Goal: Find contact information: Find contact information

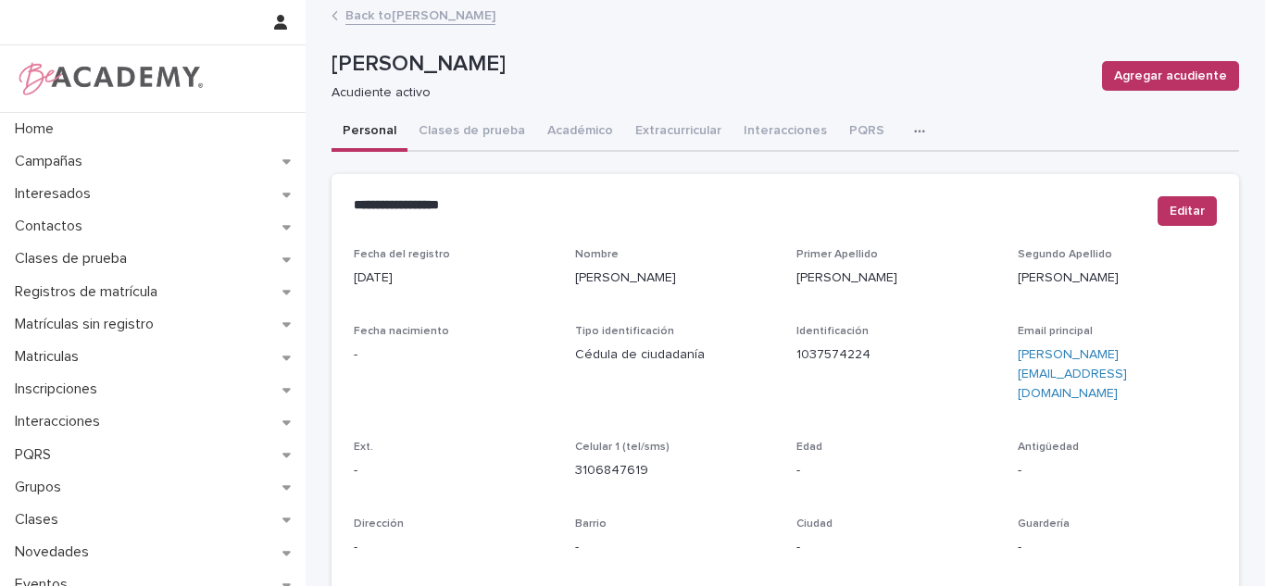
scroll to position [113, 0]
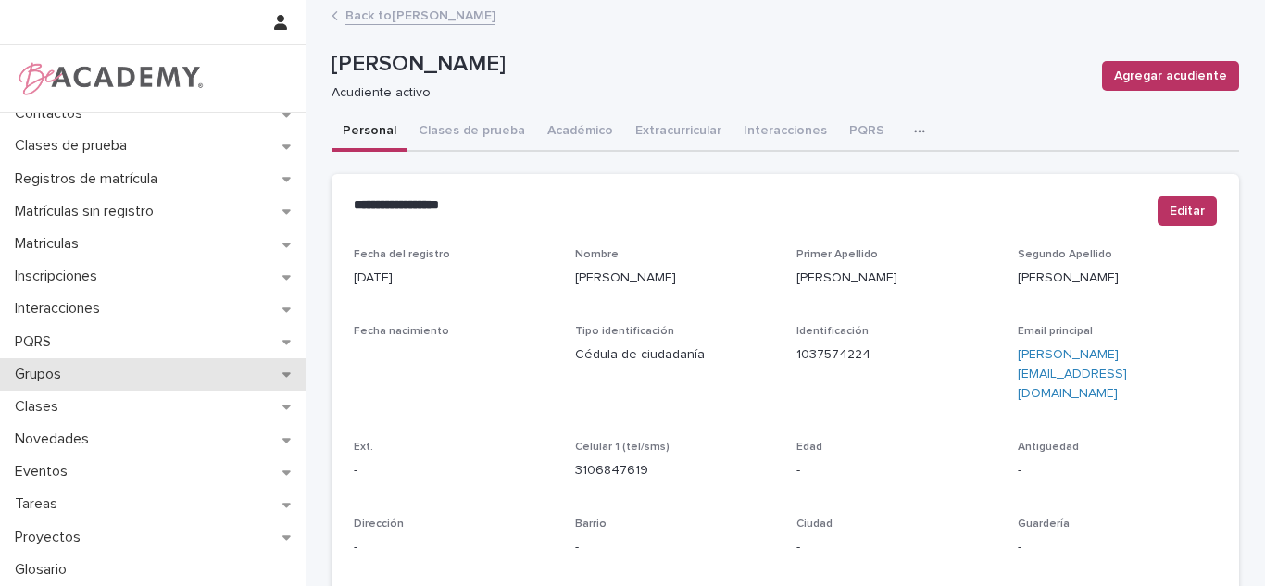
click at [70, 374] on p "Grupos" at bounding box center [41, 375] width 69 height 18
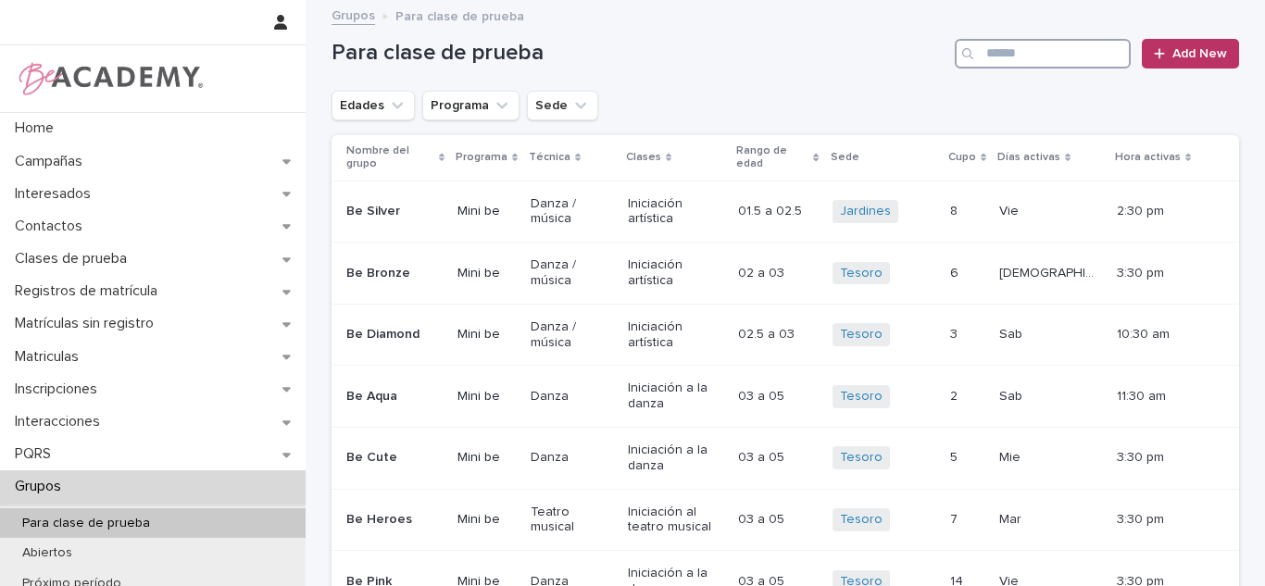
click at [1046, 49] on input "Search" at bounding box center [1043, 54] width 176 height 30
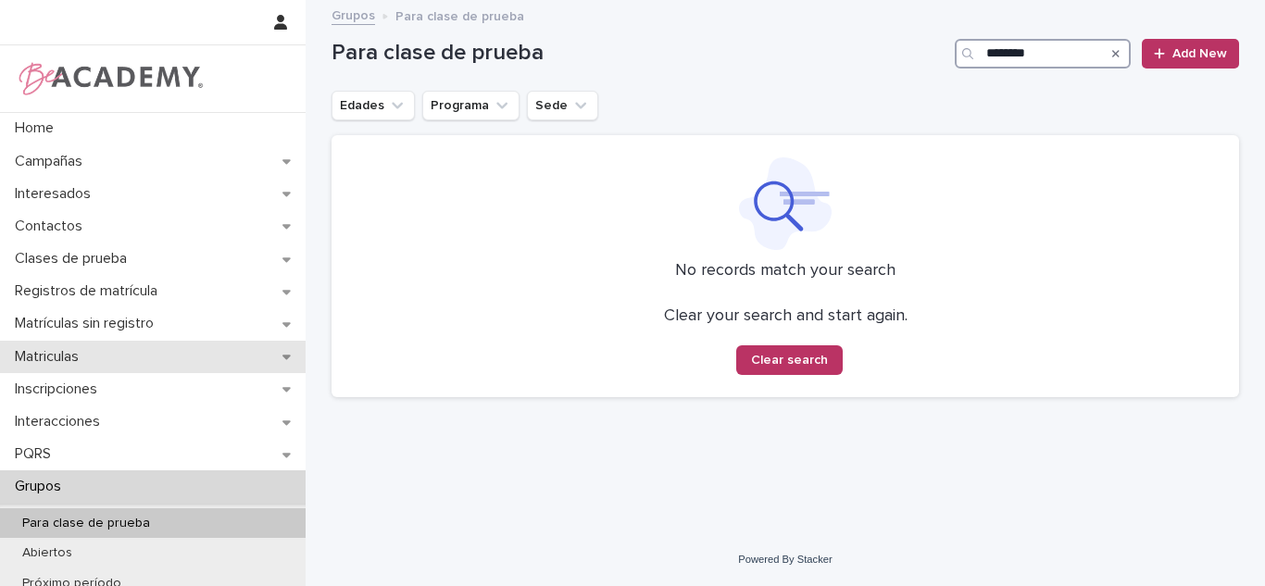
type input "********"
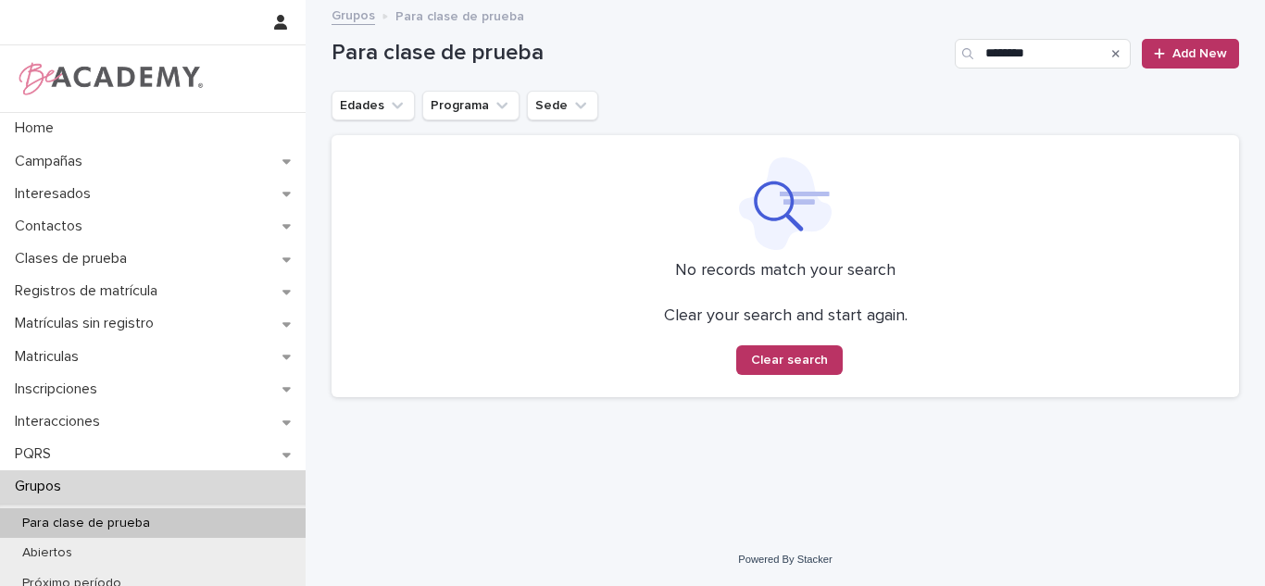
scroll to position [203, 0]
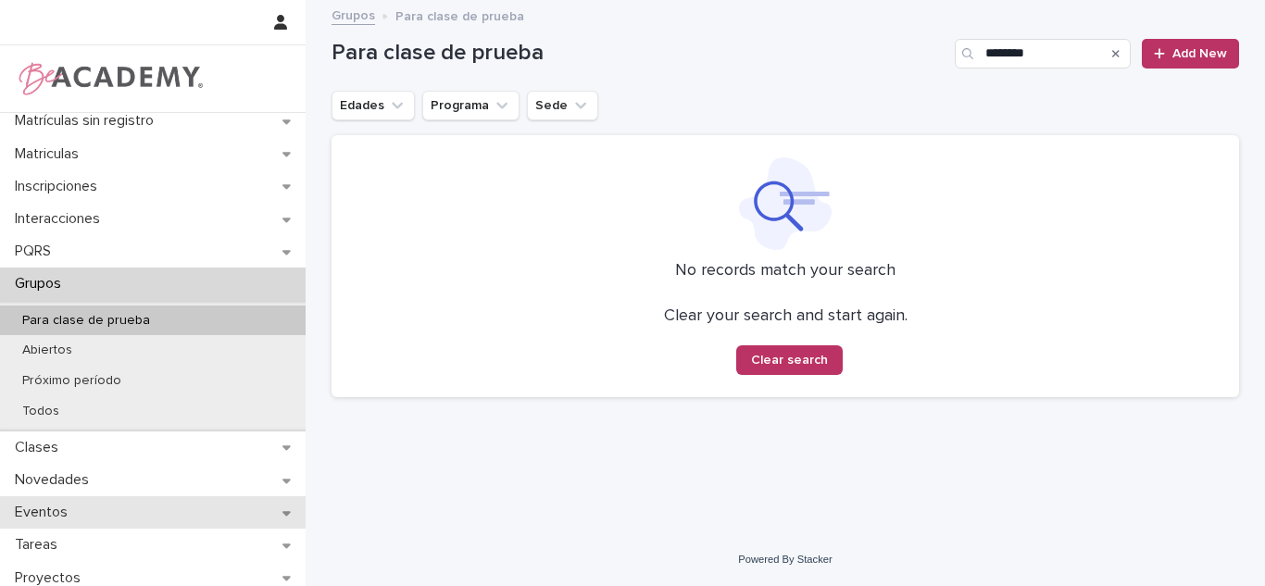
click at [39, 520] on p "Eventos" at bounding box center [44, 513] width 75 height 18
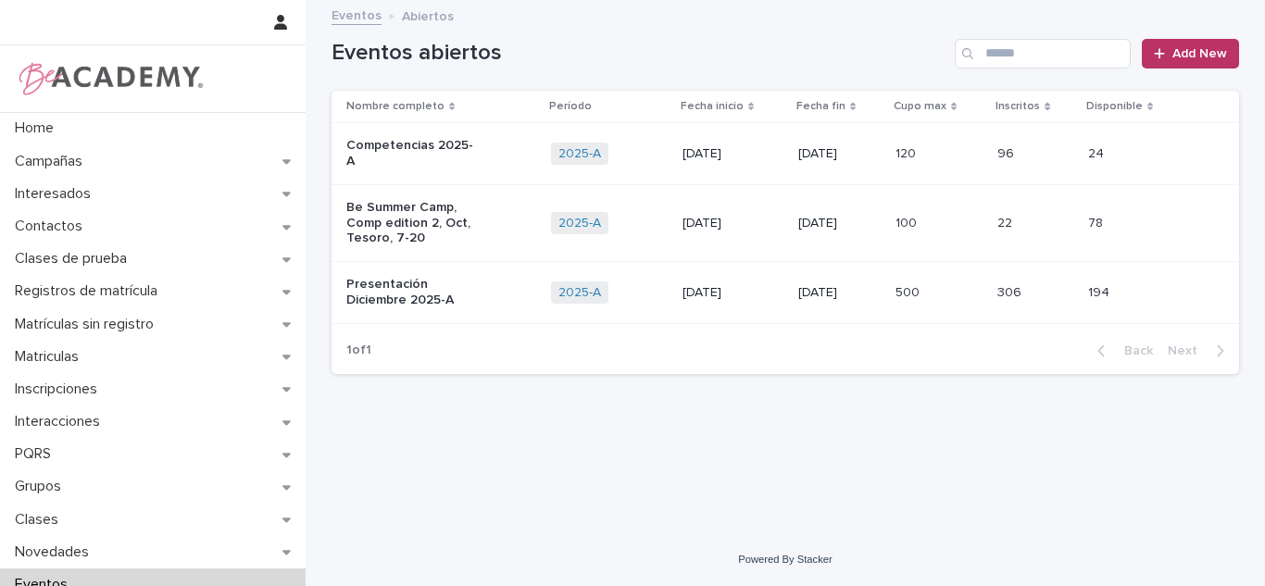
click at [428, 292] on p "Presentación Diciembre 2025-A" at bounding box center [412, 292] width 132 height 31
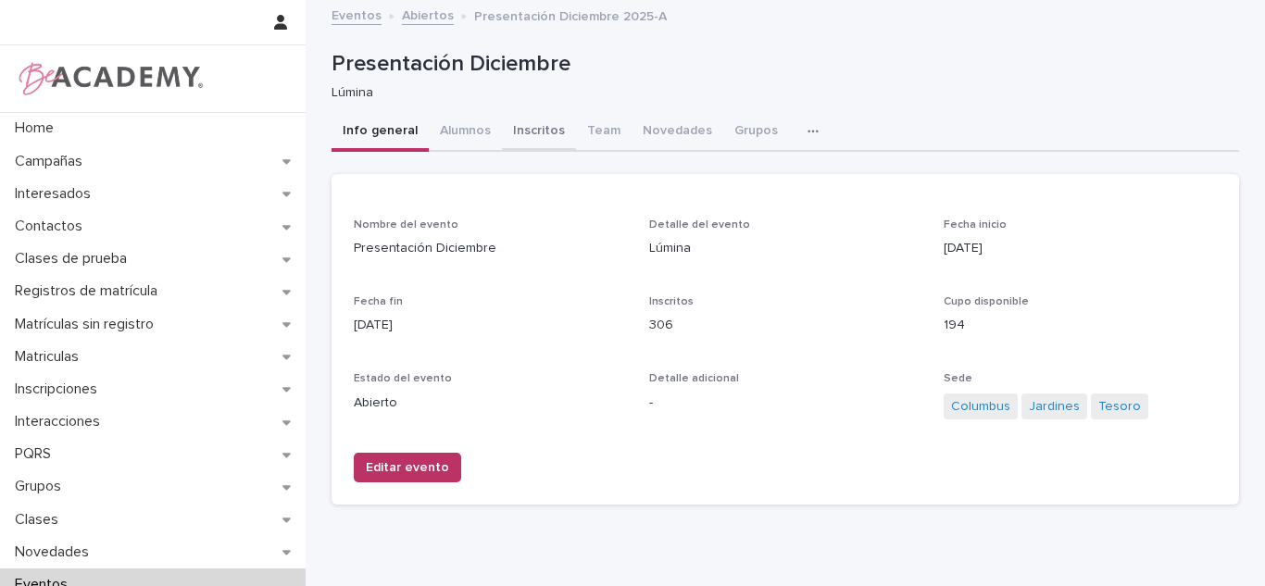
click at [530, 132] on button "Inscritos" at bounding box center [539, 132] width 74 height 39
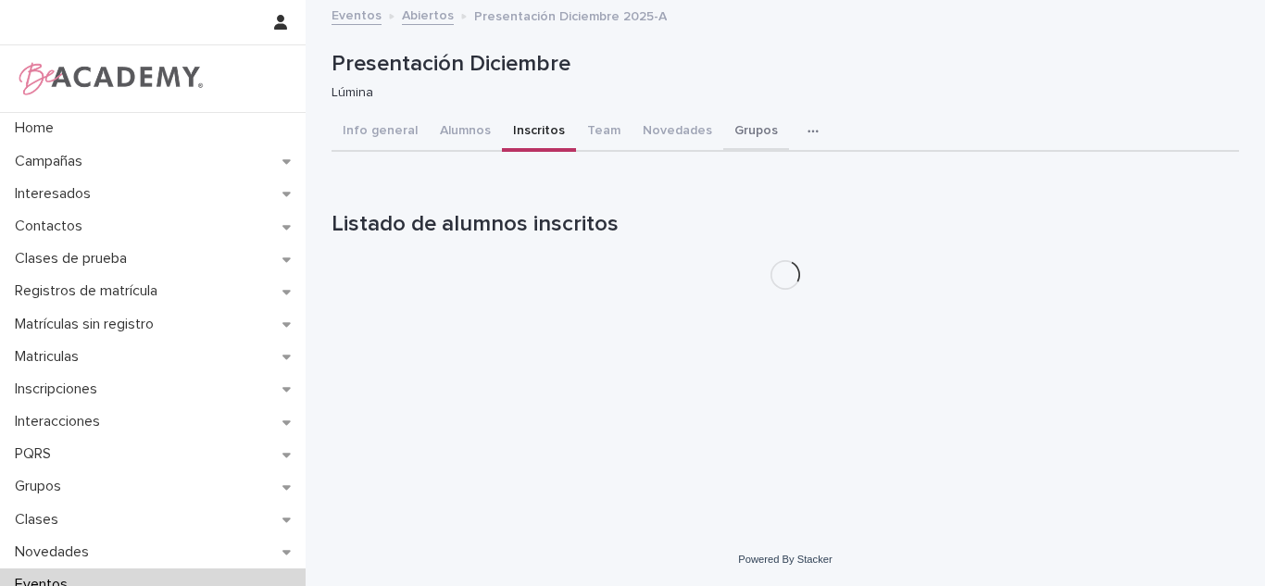
click at [739, 132] on button "Grupos" at bounding box center [756, 132] width 66 height 39
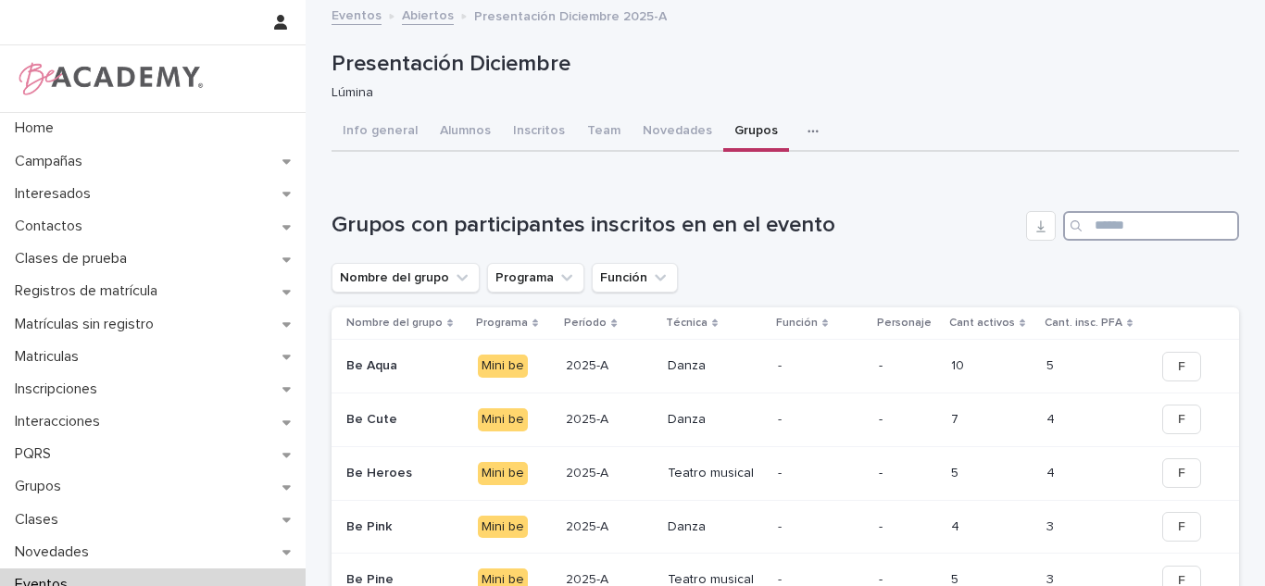
click at [1128, 220] on input "Search" at bounding box center [1151, 226] width 176 height 30
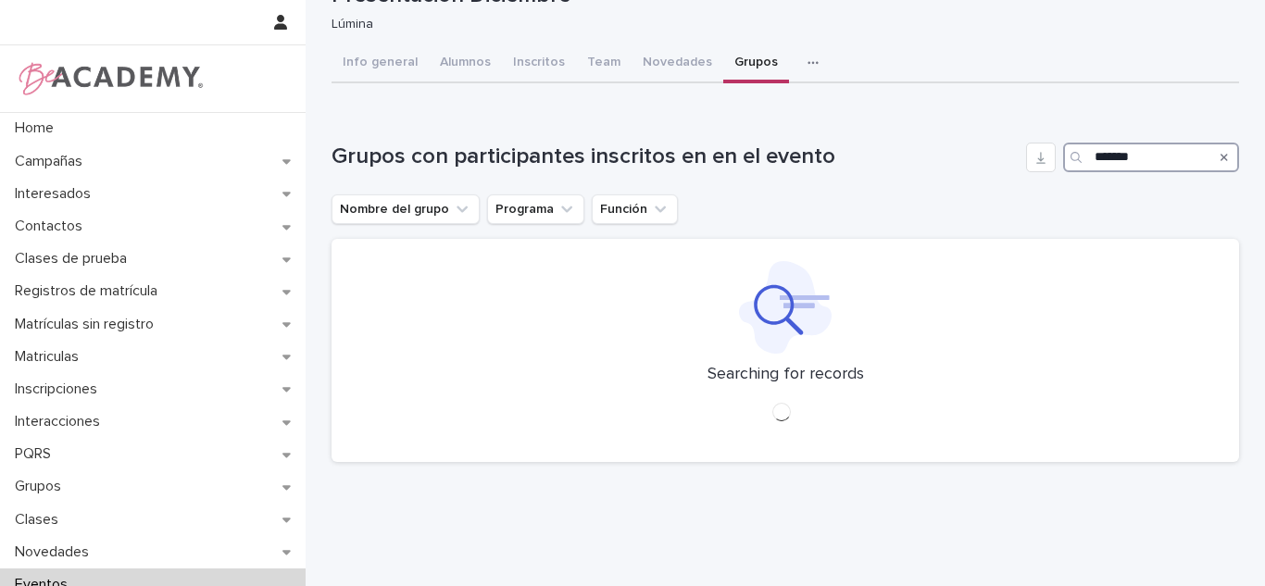
scroll to position [18, 0]
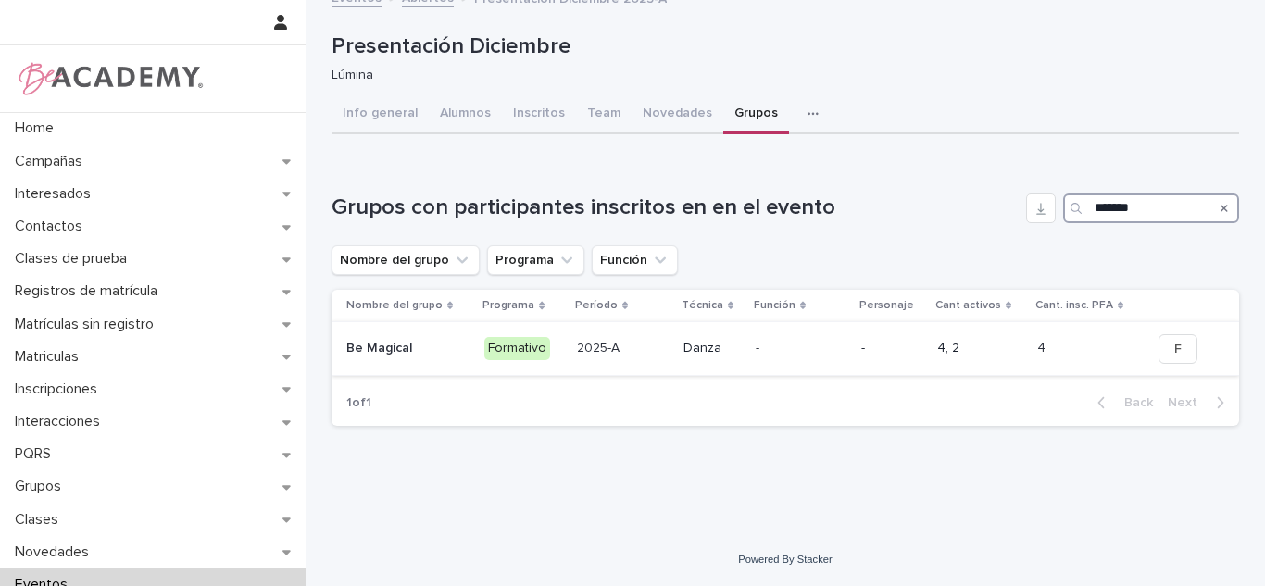
type input "*******"
click at [992, 364] on td "4, 2" at bounding box center [980, 349] width 100 height 54
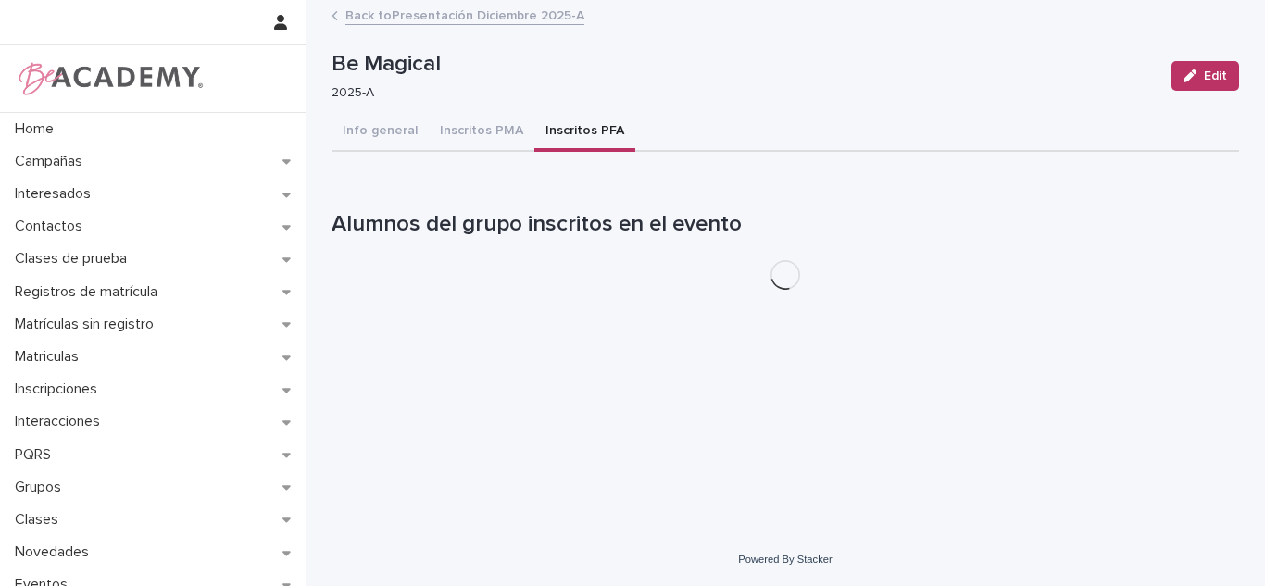
click at [551, 140] on button "Inscritos PFA" at bounding box center [585, 132] width 101 height 39
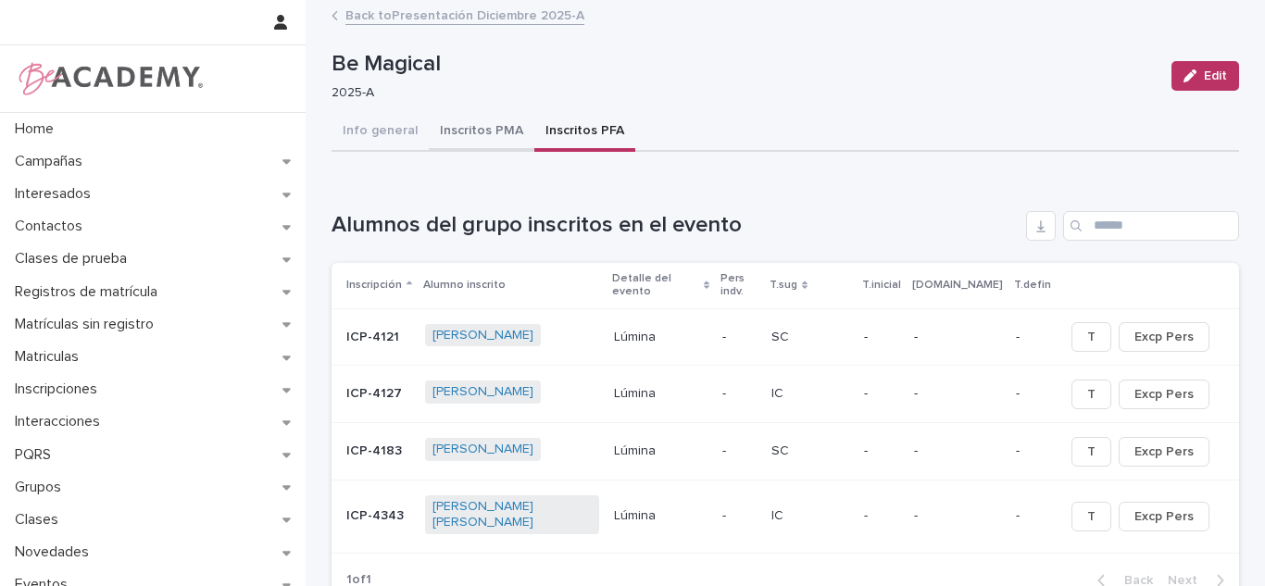
click at [465, 138] on button "Inscritos PMA" at bounding box center [482, 132] width 106 height 39
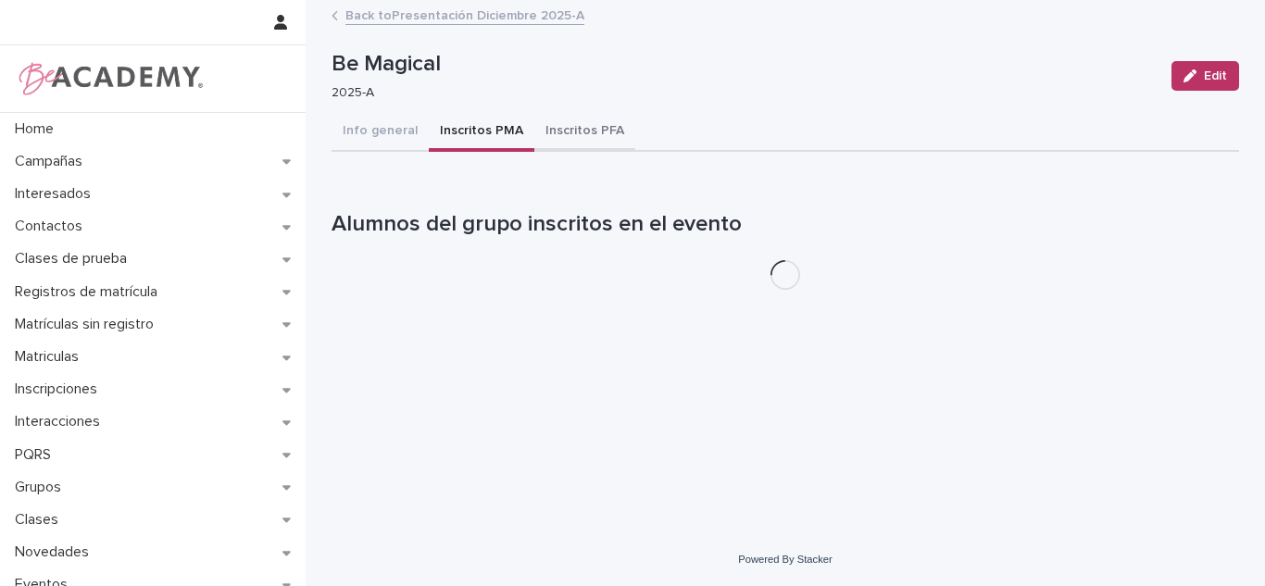
click at [568, 122] on button "Inscritos PFA" at bounding box center [585, 132] width 101 height 39
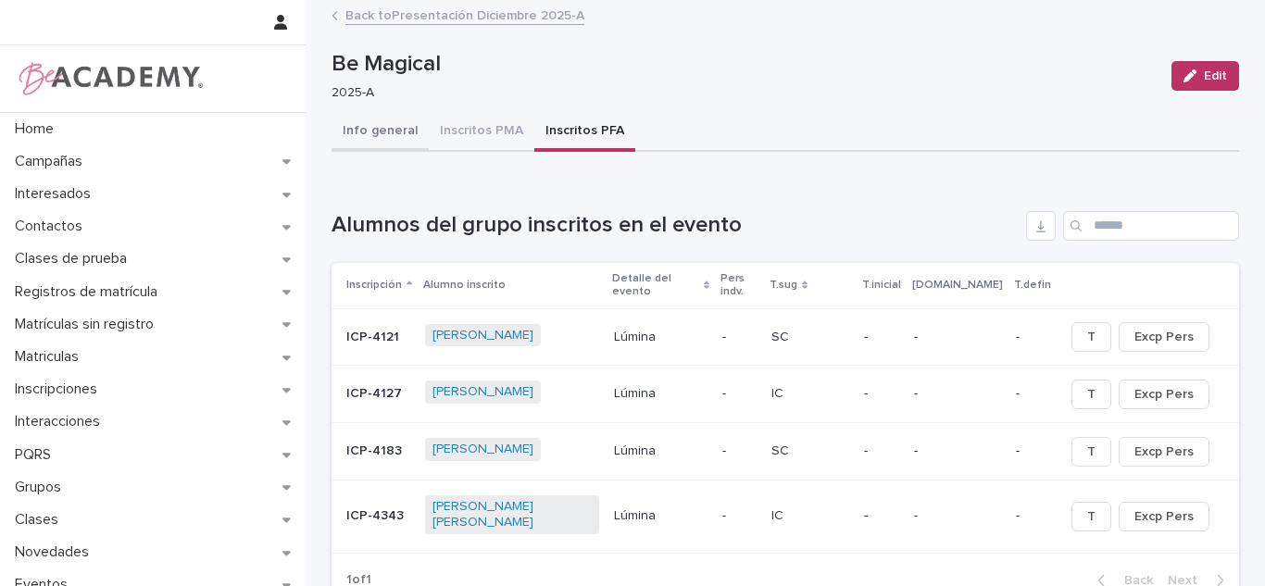
click at [404, 115] on button "Info general" at bounding box center [380, 132] width 97 height 39
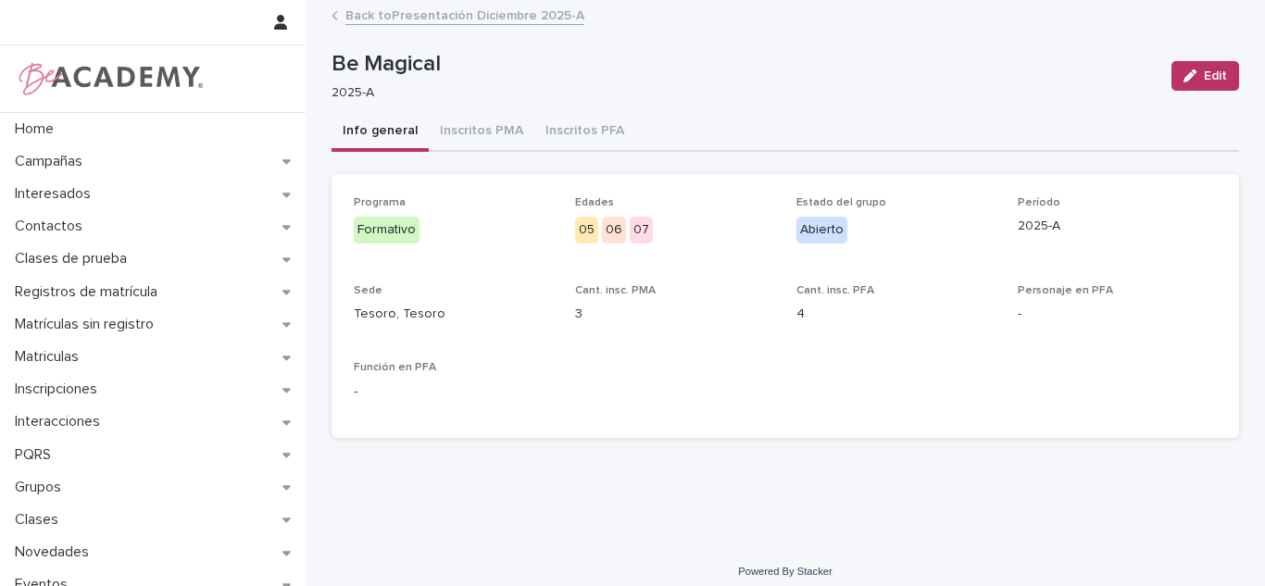
click at [458, 15] on link "Back to Presentación Diciembre 2025-A" at bounding box center [465, 14] width 239 height 21
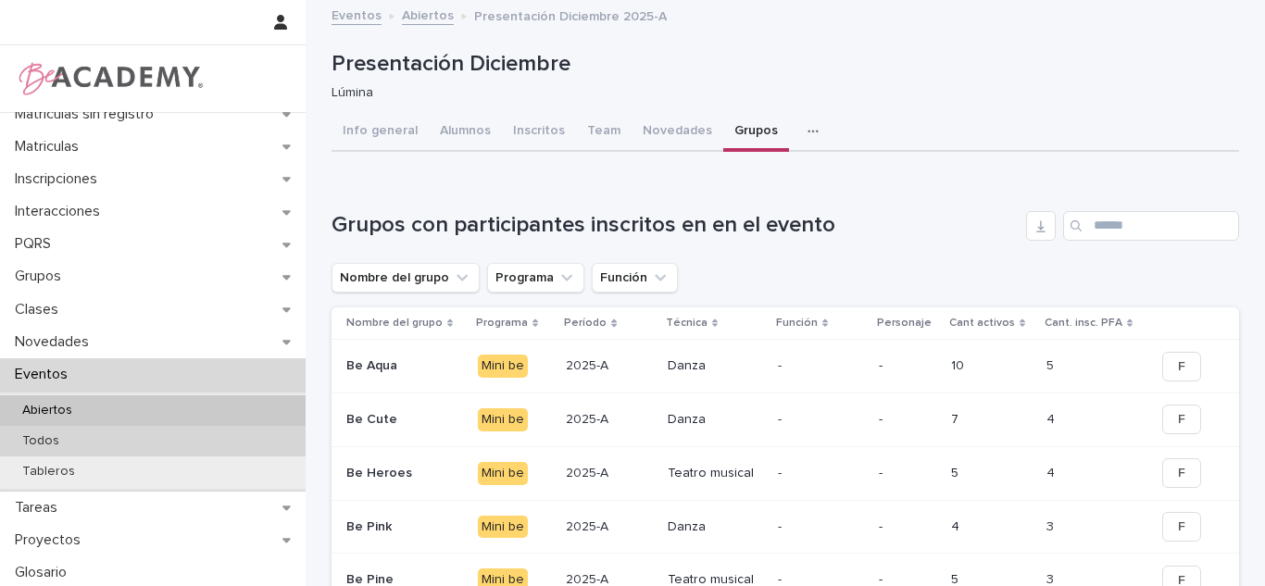
scroll to position [213, 0]
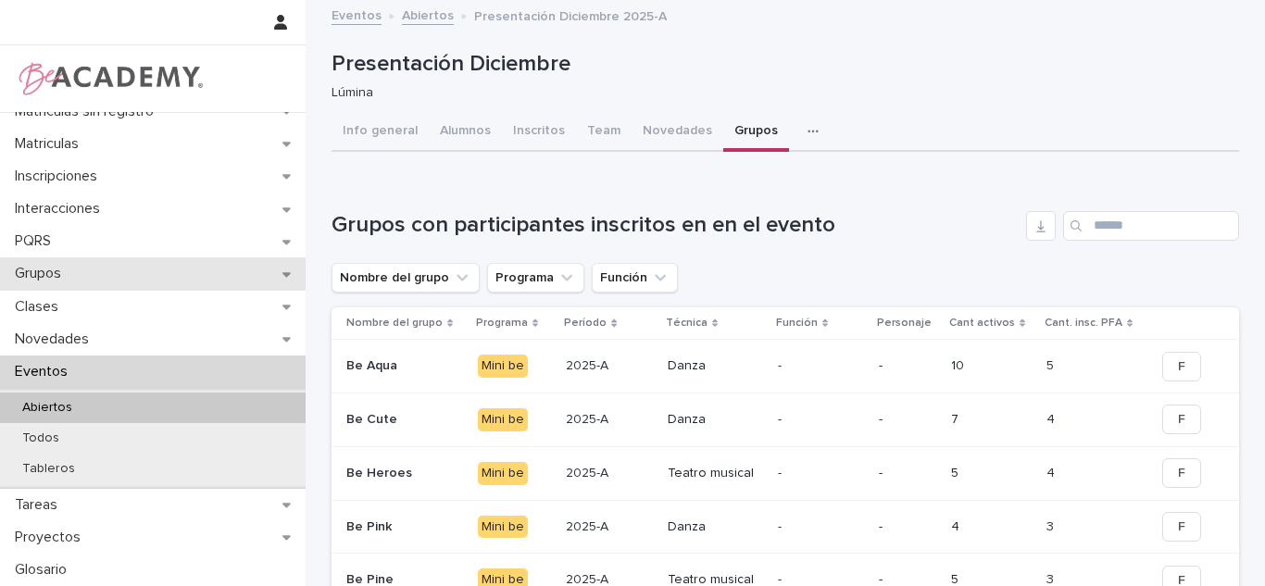
click at [89, 268] on div "Grupos" at bounding box center [153, 274] width 306 height 32
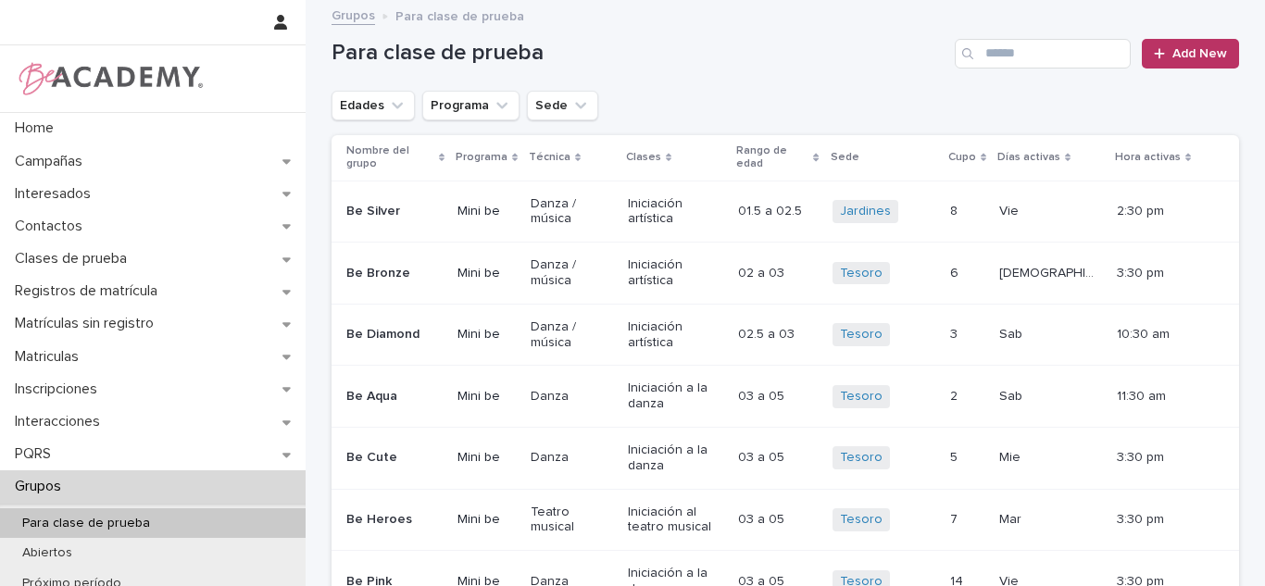
click at [1051, 69] on div "Para clase de prueba Add New" at bounding box center [786, 46] width 908 height 89
click at [1036, 54] on input "Search" at bounding box center [1043, 54] width 176 height 30
click at [1028, 57] on input "*" at bounding box center [1043, 54] width 176 height 30
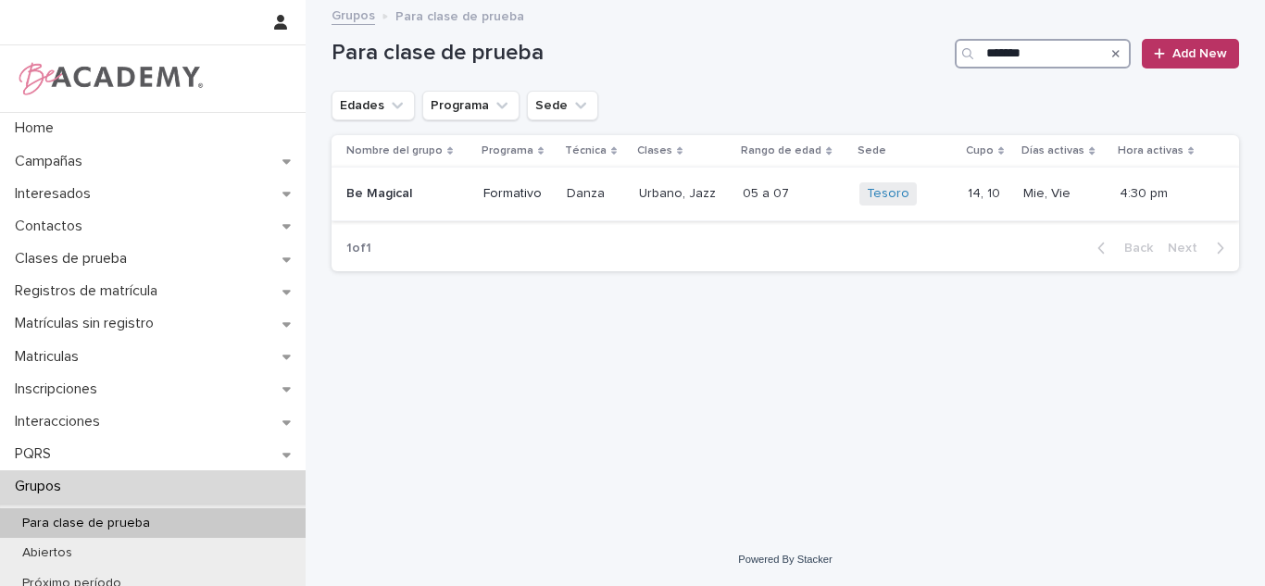
type input "*******"
click at [788, 203] on div "05 a 07 05 a 07" at bounding box center [793, 194] width 101 height 31
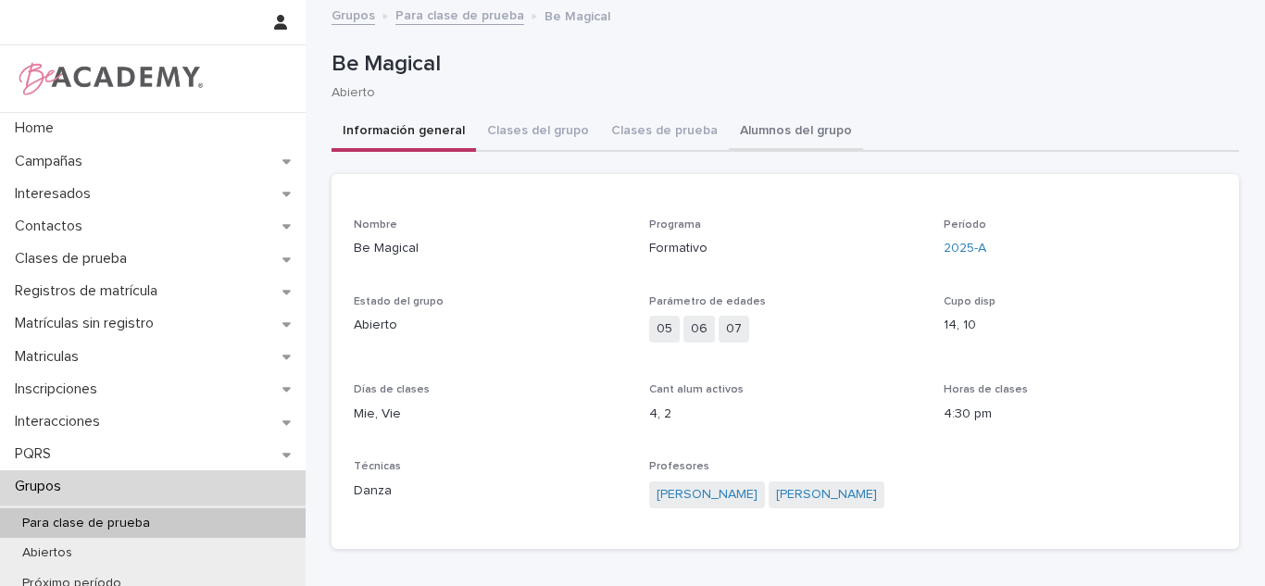
click at [736, 128] on button "Alumnos del grupo" at bounding box center [796, 132] width 134 height 39
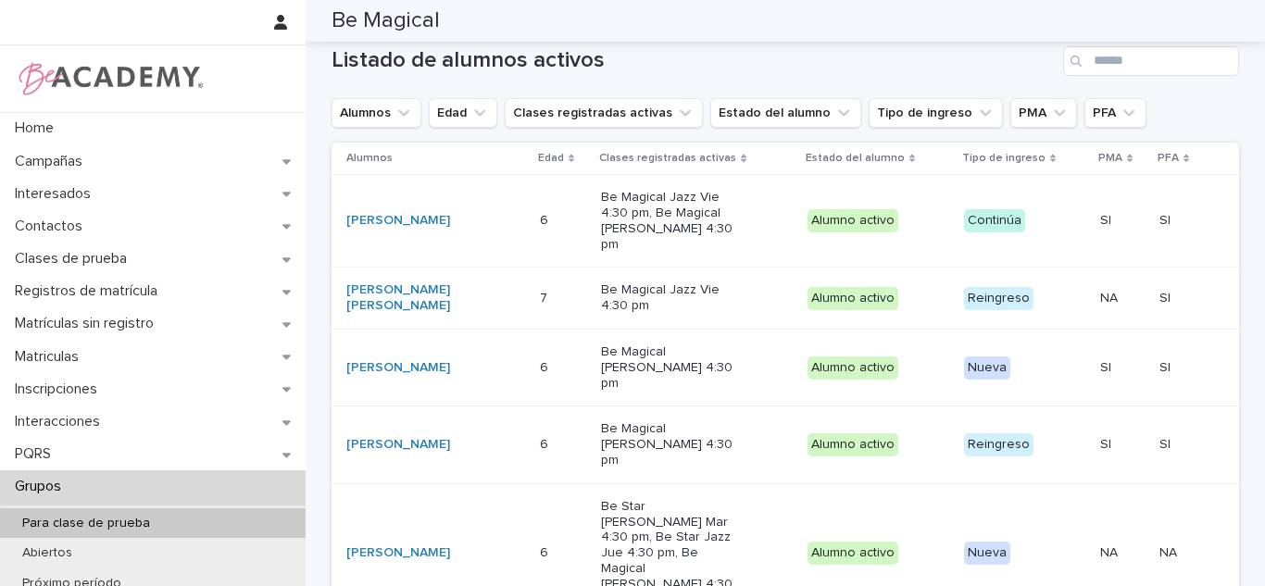
scroll to position [172, 0]
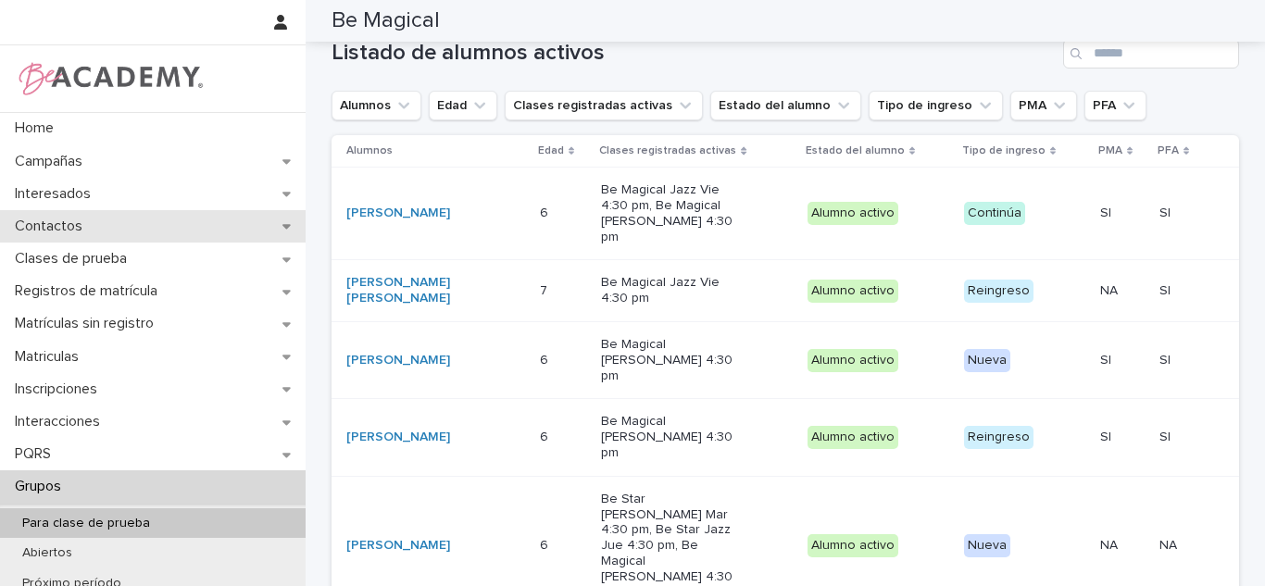
click at [57, 217] on div "Contactos" at bounding box center [153, 226] width 306 height 32
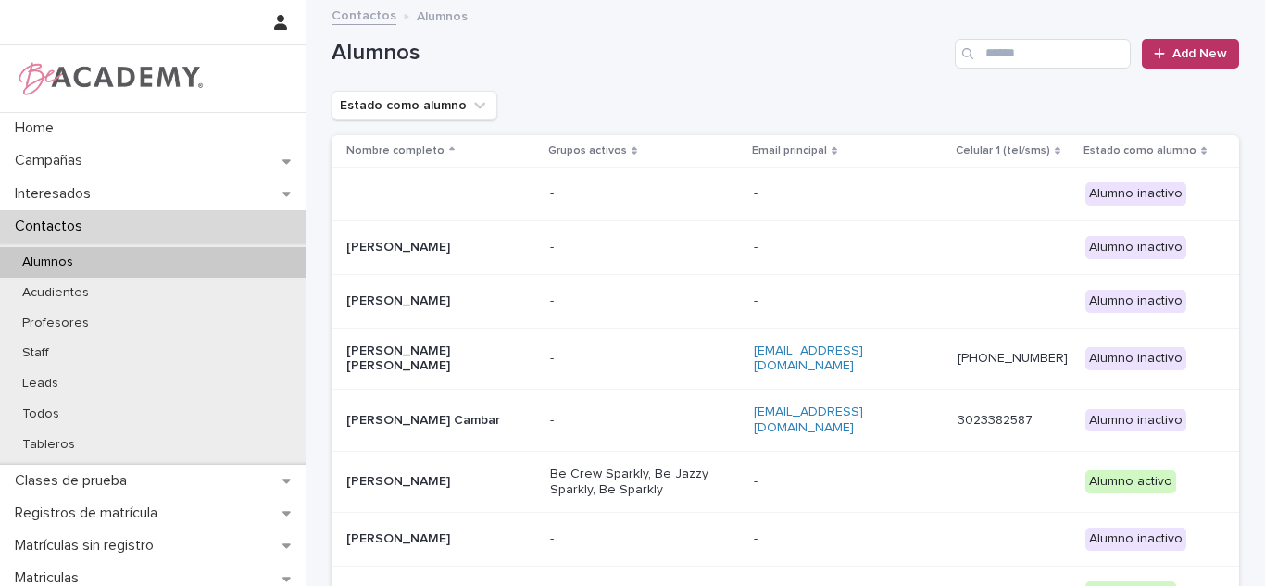
click at [1055, 70] on div "Alumnos Add New" at bounding box center [786, 46] width 908 height 89
click at [1037, 52] on input "Search" at bounding box center [1043, 54] width 176 height 30
type input "****"
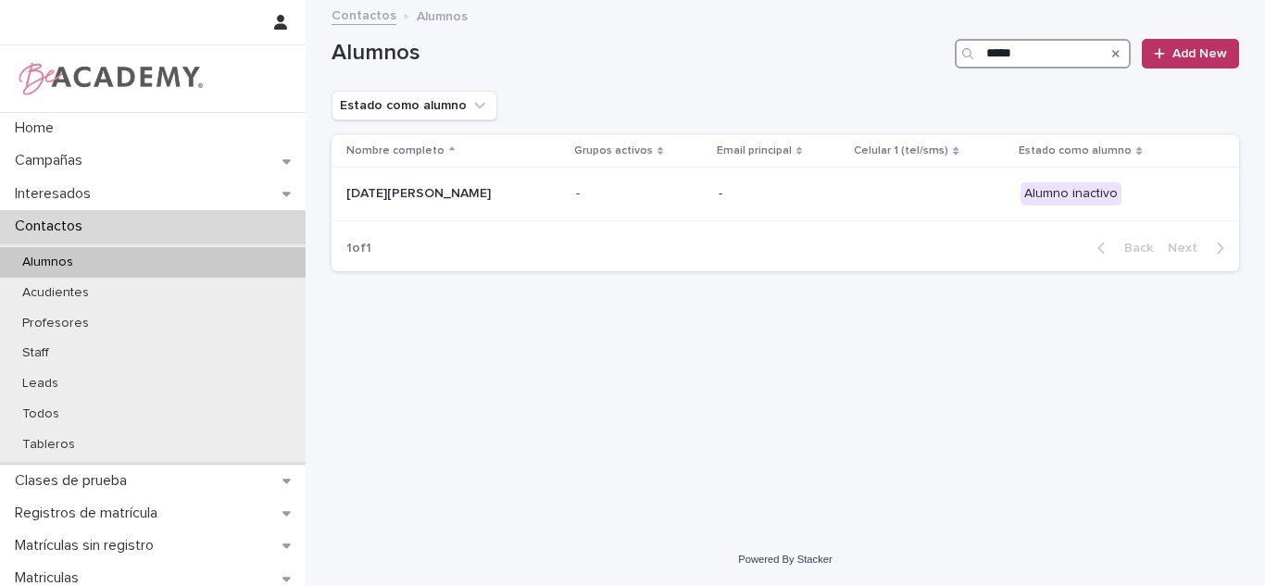
click at [1015, 57] on input "****" at bounding box center [1043, 54] width 176 height 30
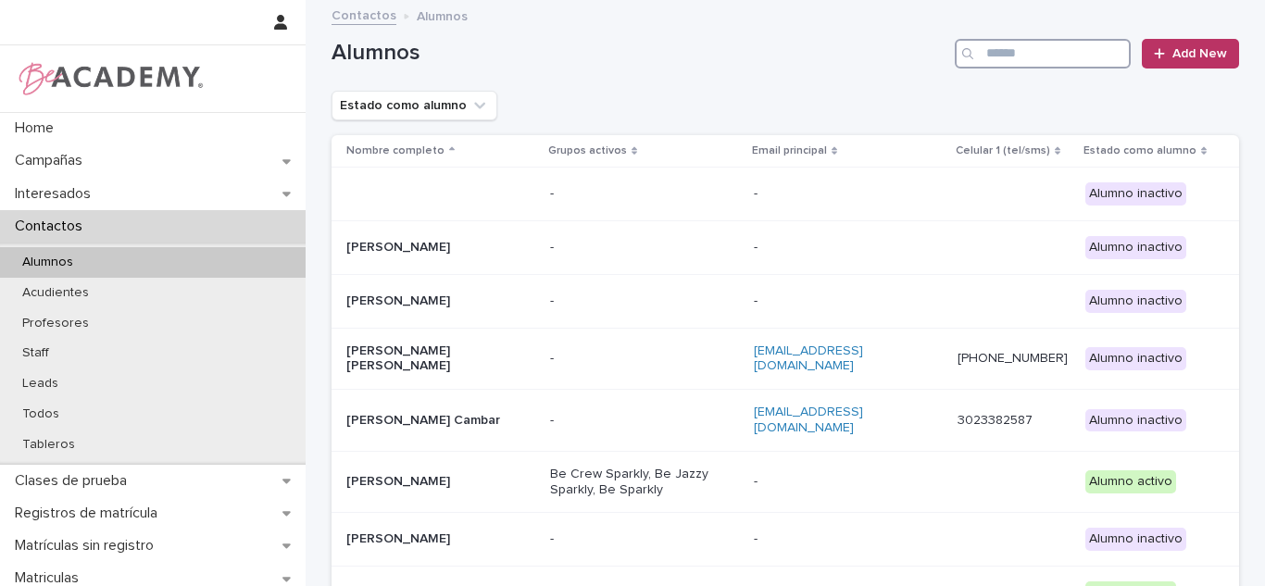
type input "*"
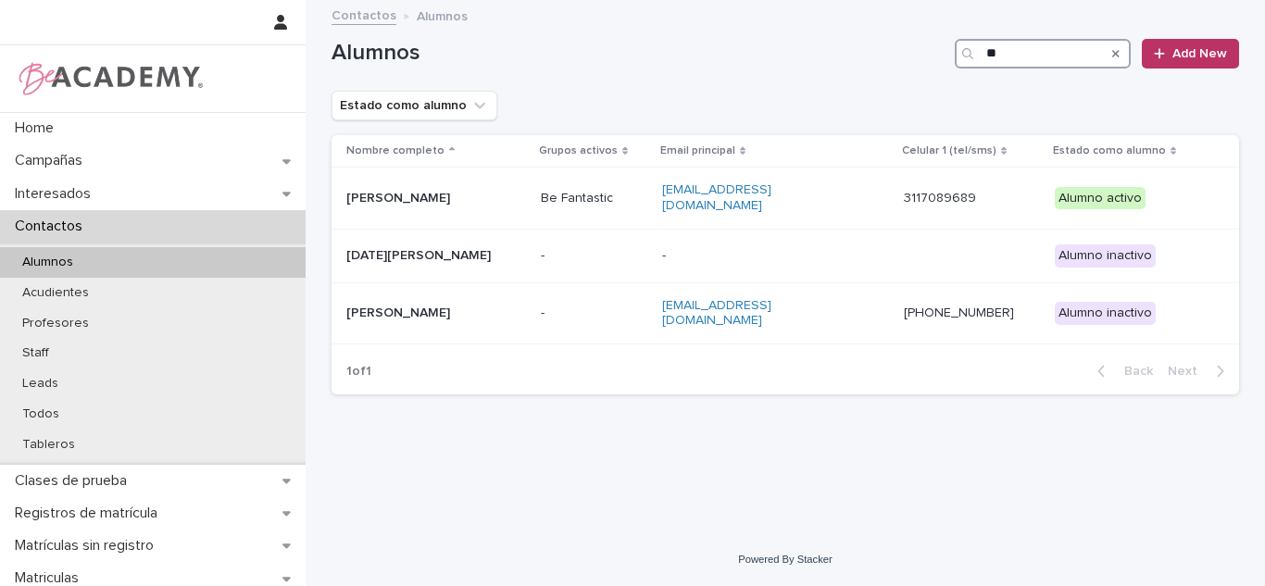
type input "*"
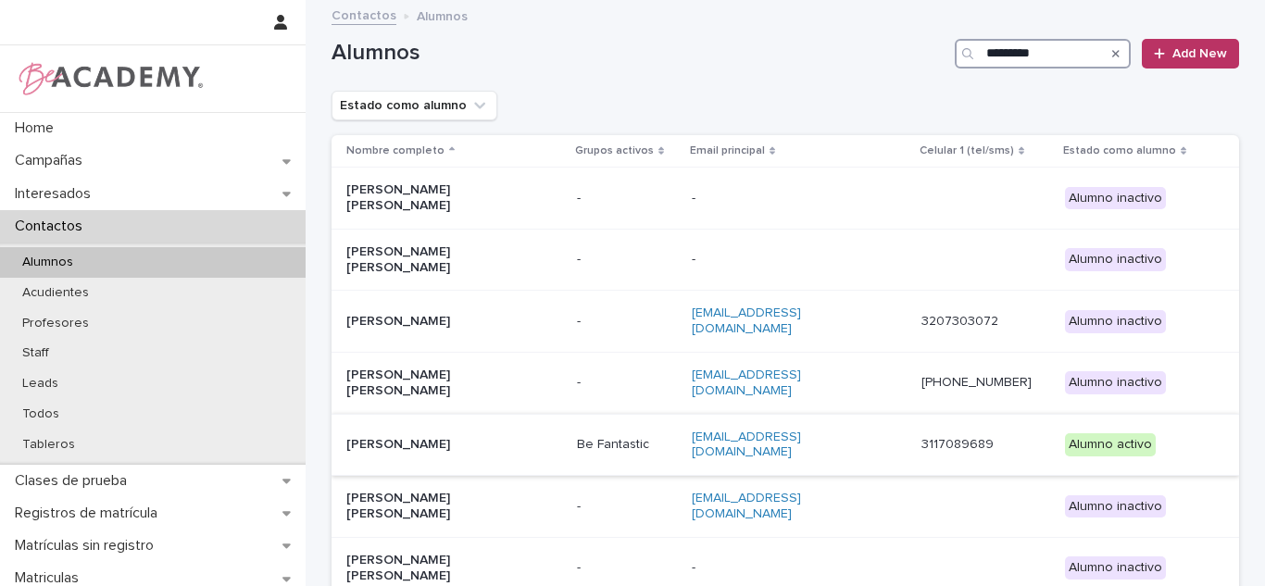
type input "********"
click at [570, 434] on td "[PERSON_NAME]" at bounding box center [451, 445] width 238 height 62
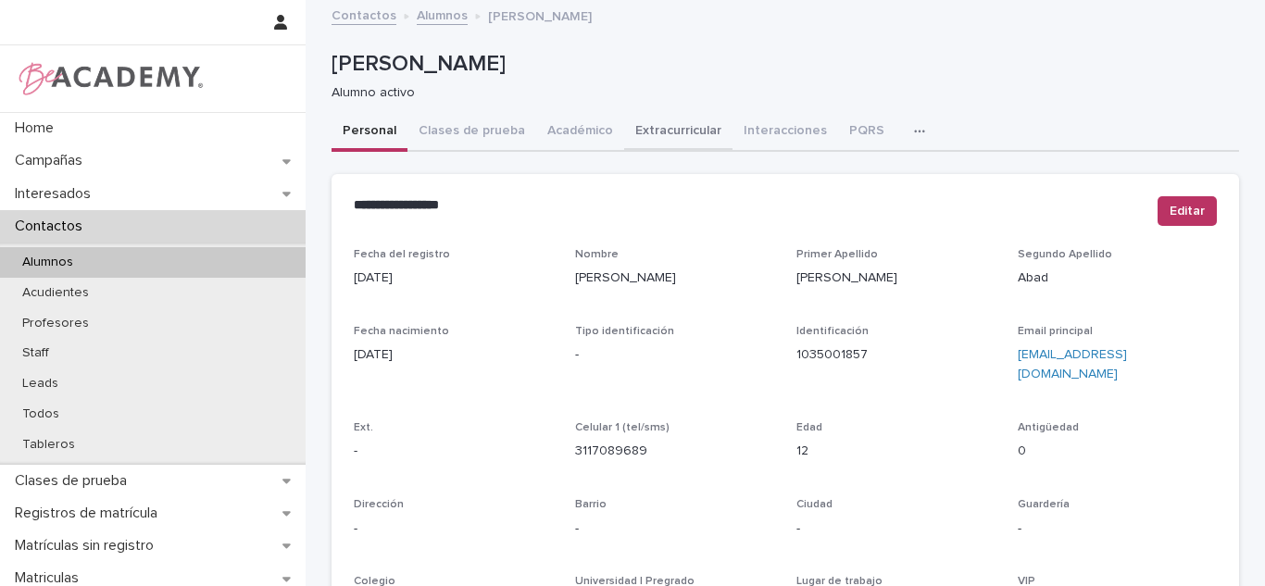
click at [538, 143] on button "Académico" at bounding box center [580, 132] width 88 height 39
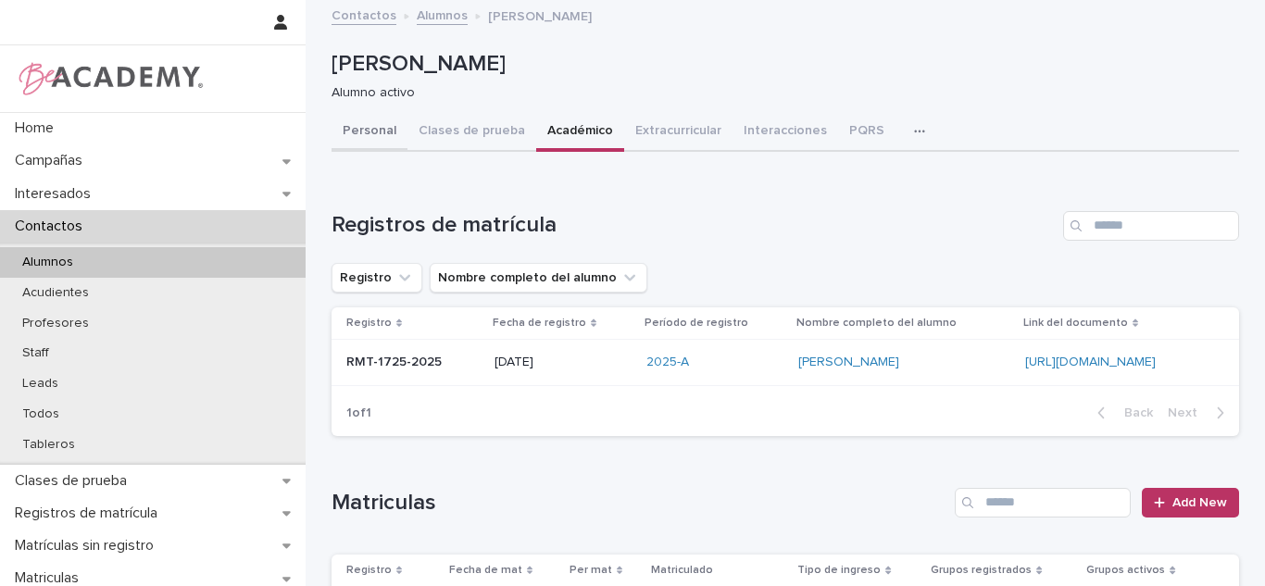
click at [361, 124] on button "Personal" at bounding box center [370, 132] width 76 height 39
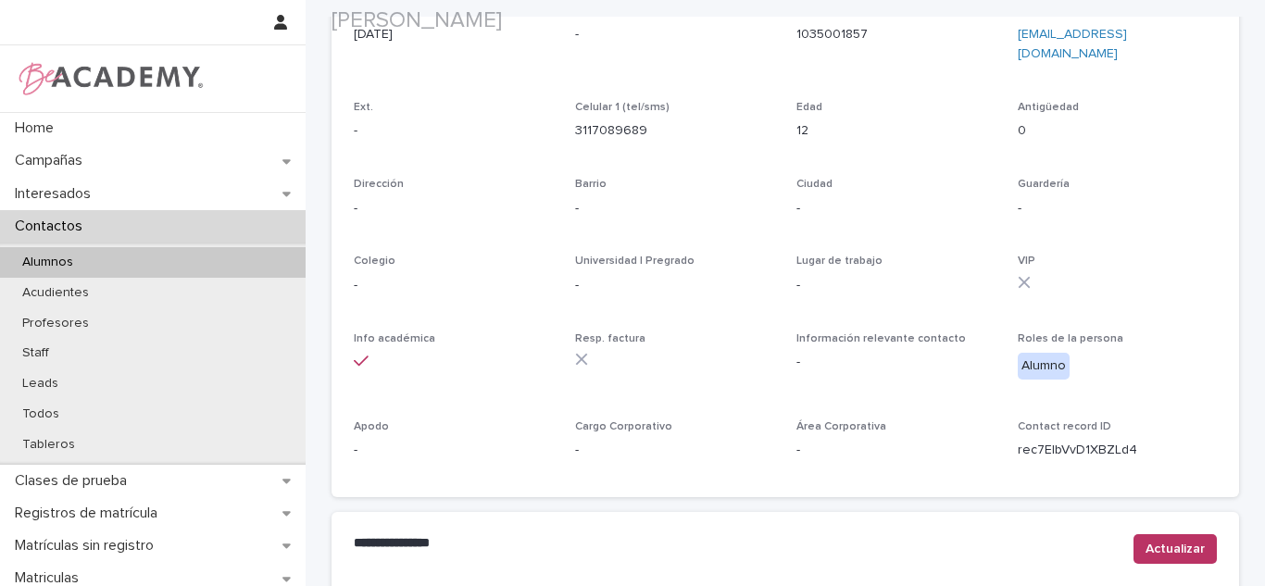
scroll to position [792, 0]
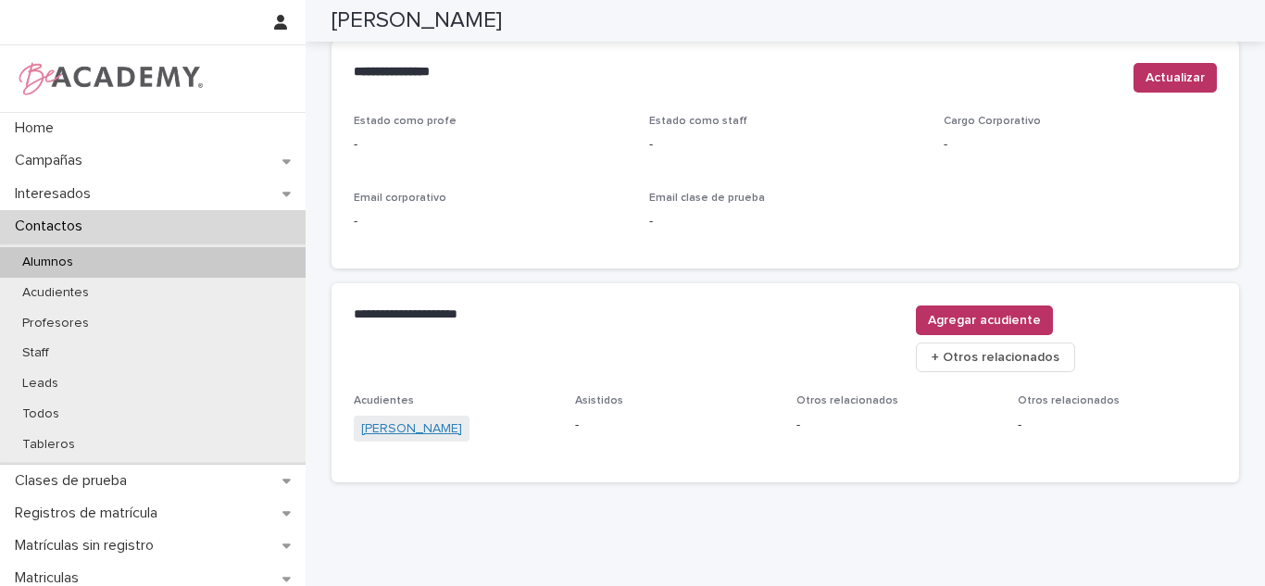
click at [400, 420] on link "[PERSON_NAME]" at bounding box center [411, 429] width 101 height 19
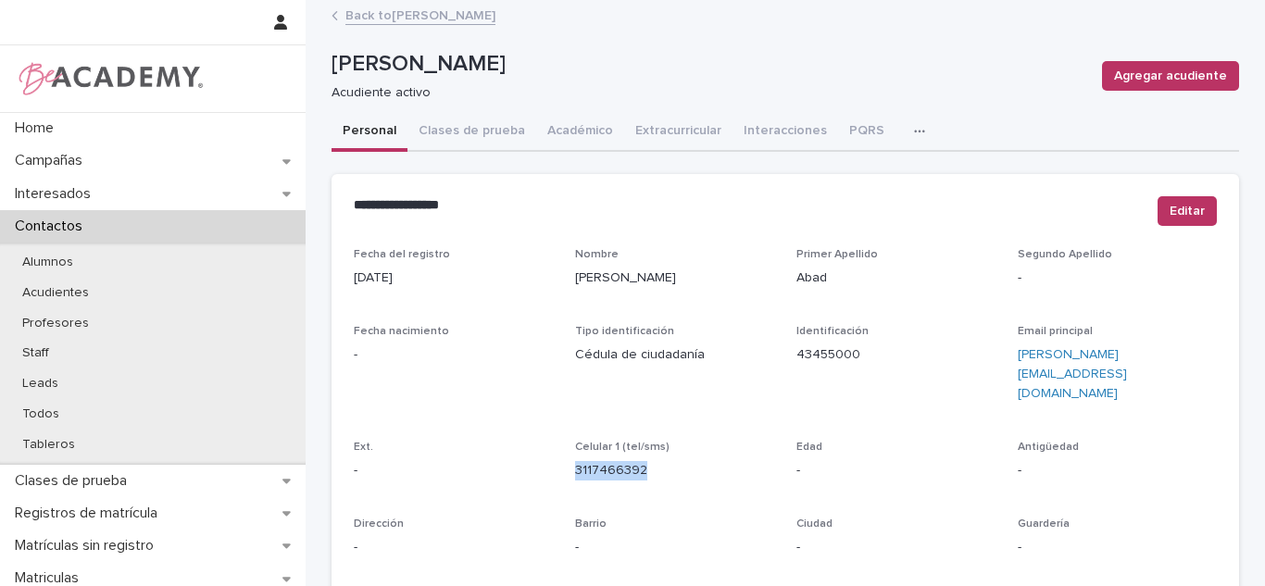
drag, startPoint x: 640, startPoint y: 438, endPoint x: 569, endPoint y: 445, distance: 71.6
click at [575, 445] on div "Celular 1 (tel/sms) [PHONE_NUMBER]" at bounding box center [674, 468] width 199 height 55
copy link "3117466392"
